Goal: Information Seeking & Learning: Learn about a topic

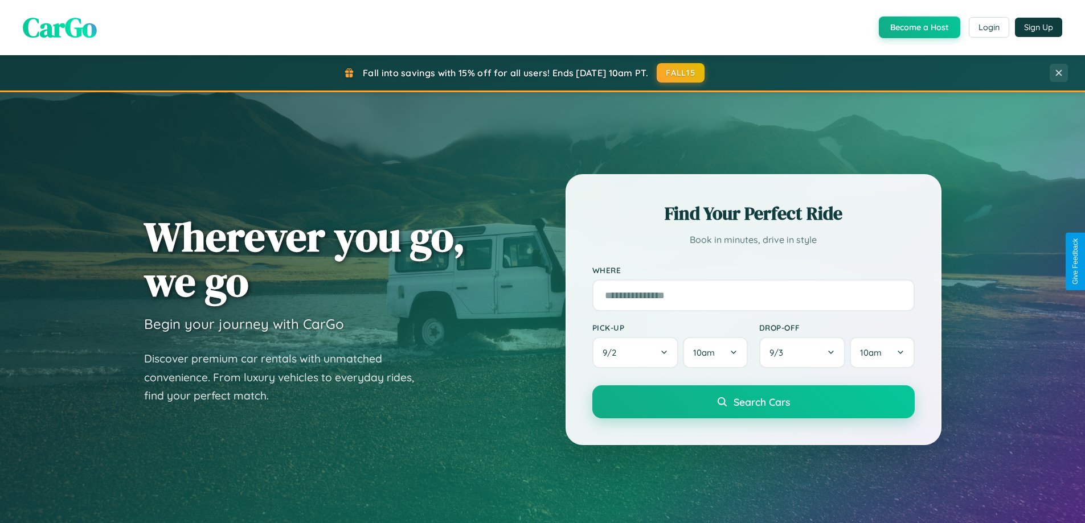
scroll to position [2191, 0]
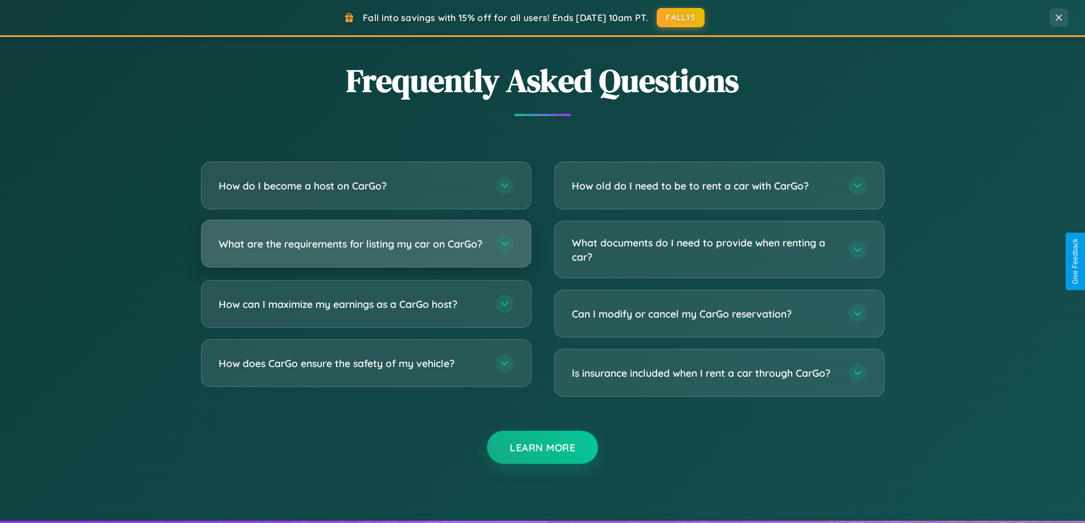
click at [366, 249] on h3 "What are the requirements for listing my car on CarGo?" at bounding box center [351, 244] width 265 height 14
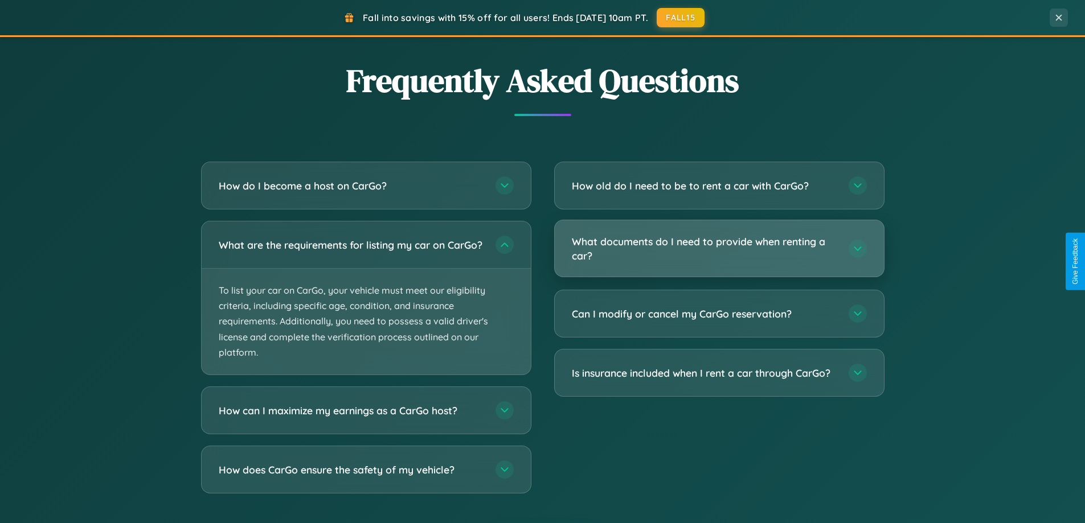
click at [718, 249] on h3 "What documents do I need to provide when renting a car?" at bounding box center [704, 249] width 265 height 28
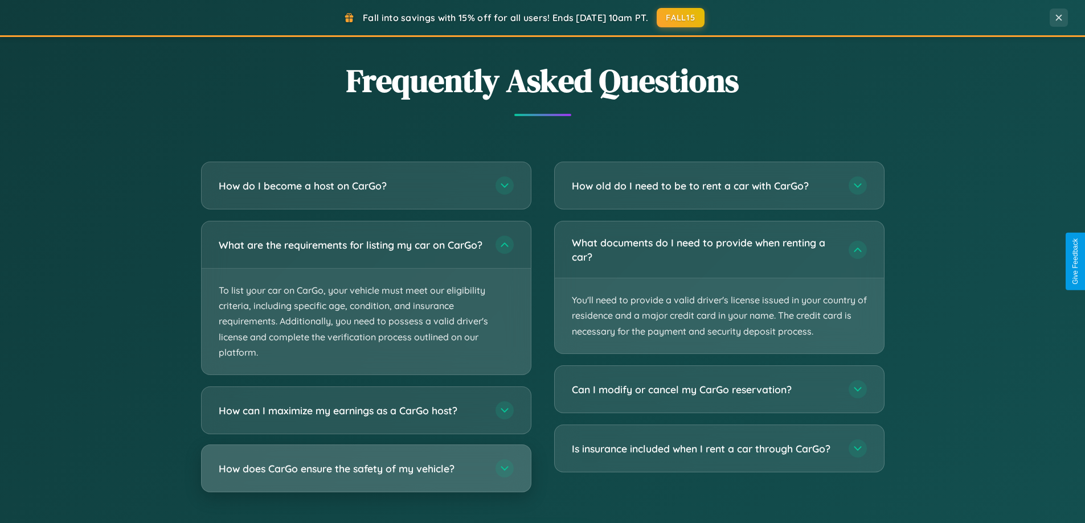
click at [366, 476] on h3 "How does CarGo ensure the safety of my vehicle?" at bounding box center [351, 469] width 265 height 14
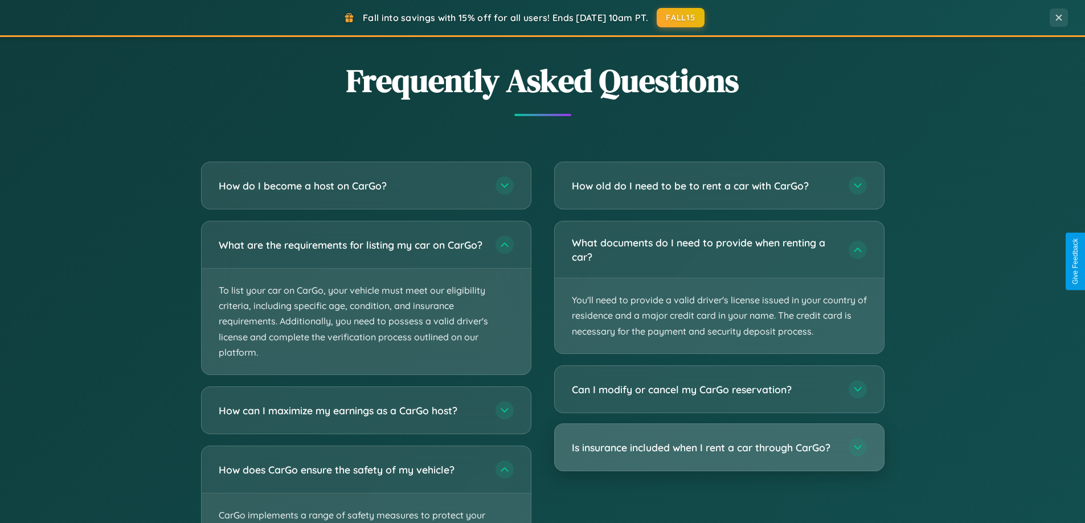
click at [718, 448] on h3 "Is insurance included when I rent a car through CarGo?" at bounding box center [704, 448] width 265 height 14
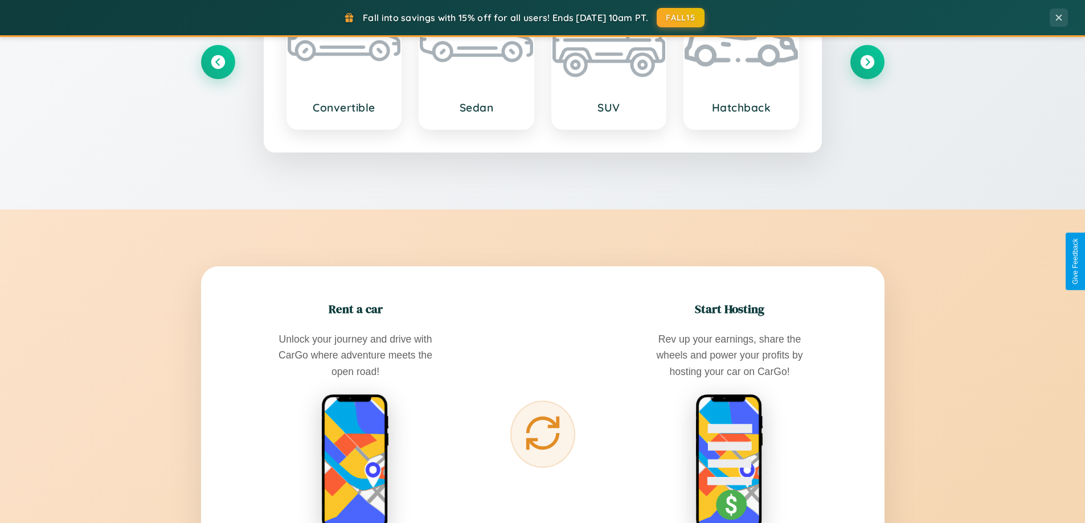
scroll to position [783, 0]
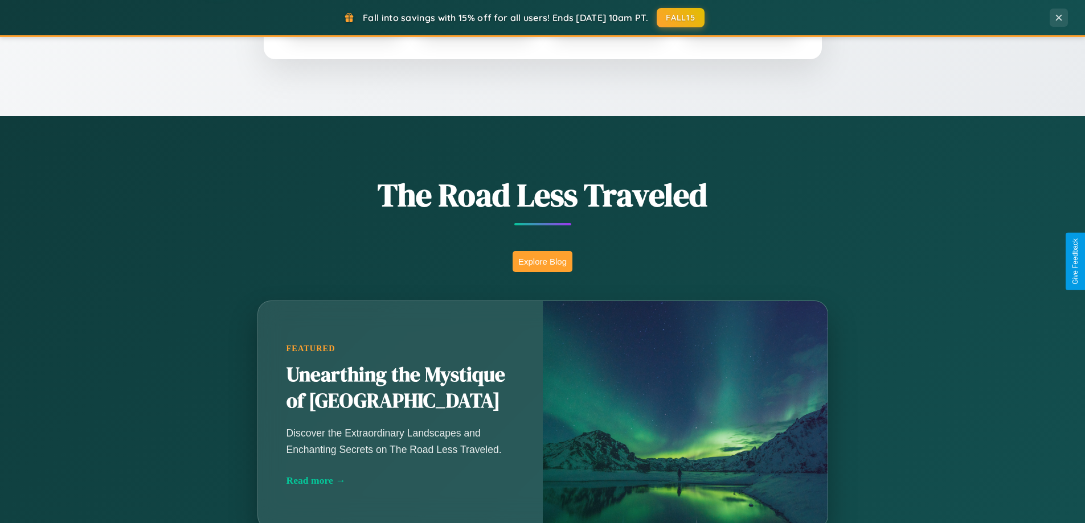
click at [542, 261] on button "Explore Blog" at bounding box center [542, 261] width 60 height 21
